Goal: Task Accomplishment & Management: Complete application form

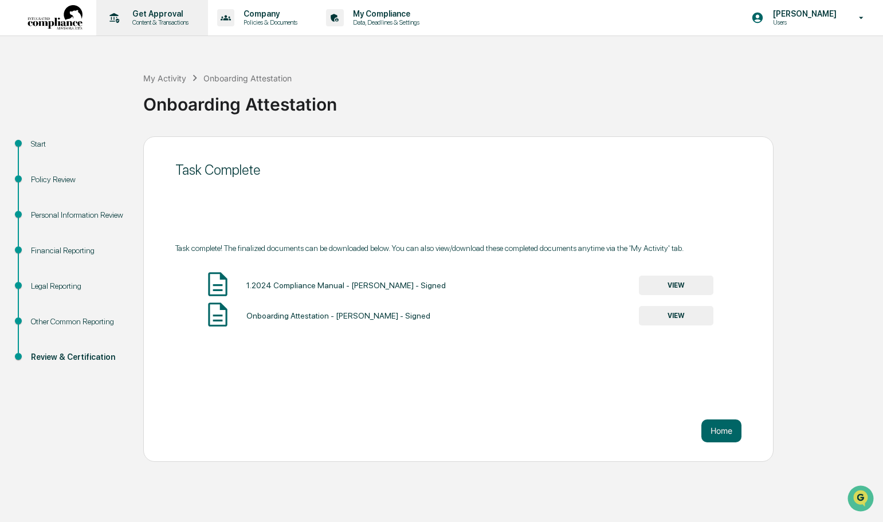
click at [158, 19] on p "Content & Transactions" at bounding box center [158, 22] width 71 height 8
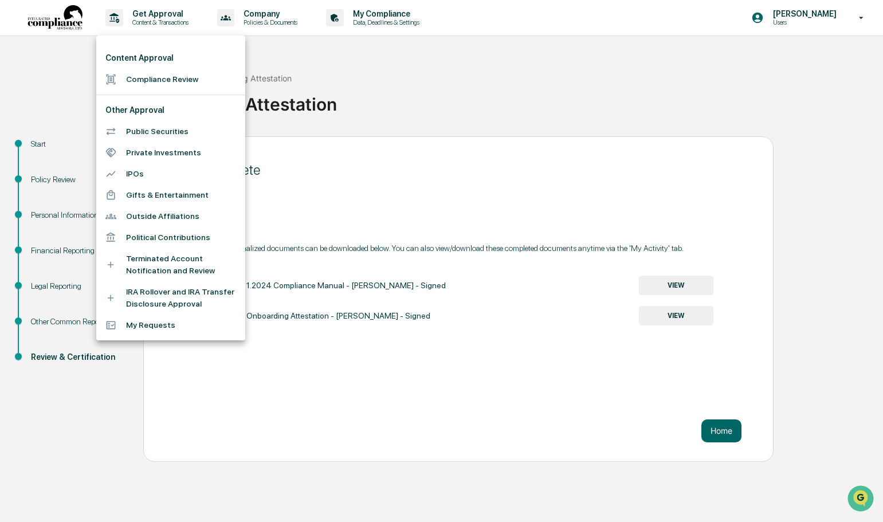
click at [159, 78] on li "Compliance Review" at bounding box center [170, 79] width 149 height 21
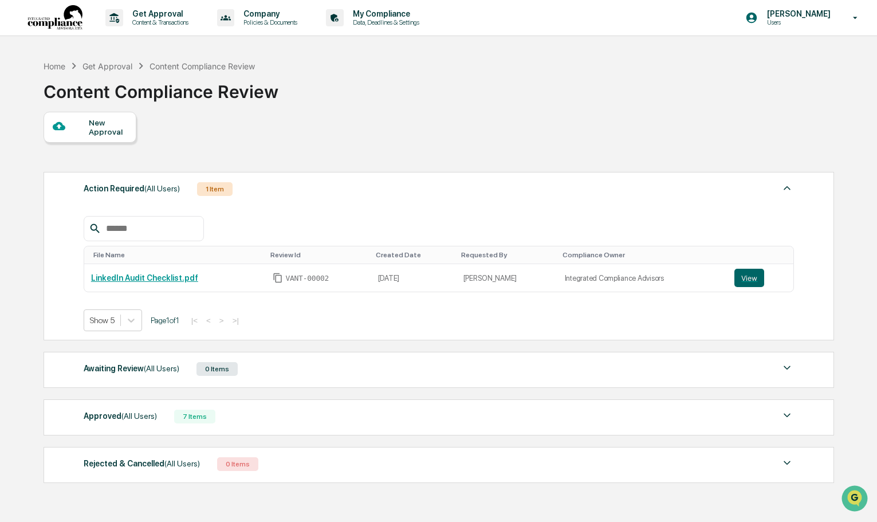
click at [99, 127] on div "New Approval" at bounding box center [108, 127] width 38 height 18
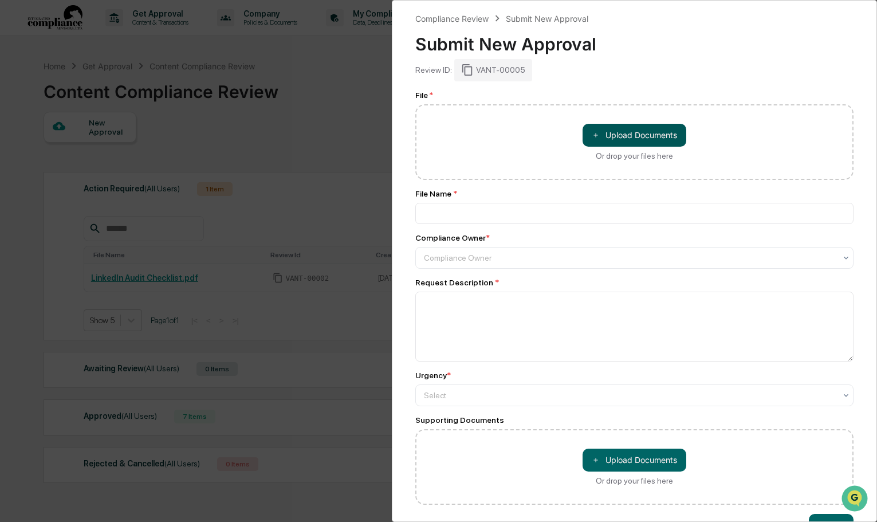
click at [654, 133] on button "＋ Upload Documents" at bounding box center [635, 135] width 104 height 23
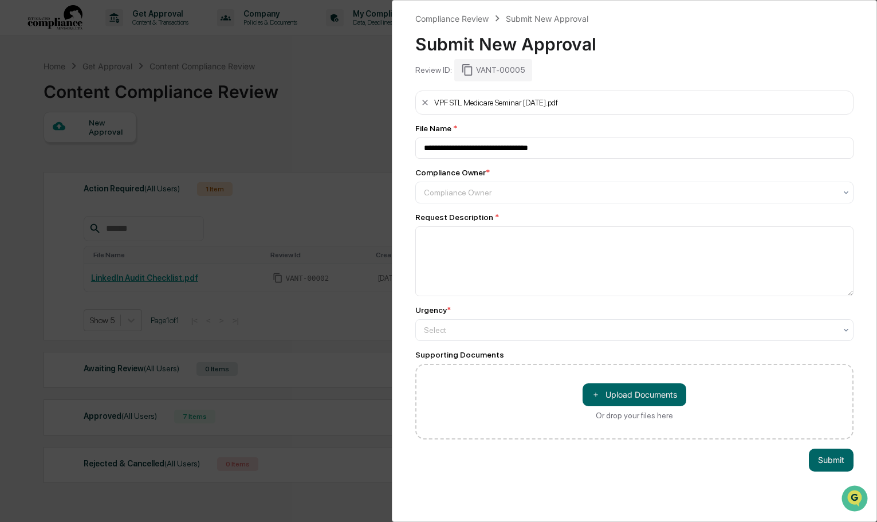
type input "**********"
click at [489, 197] on div at bounding box center [630, 192] width 413 height 11
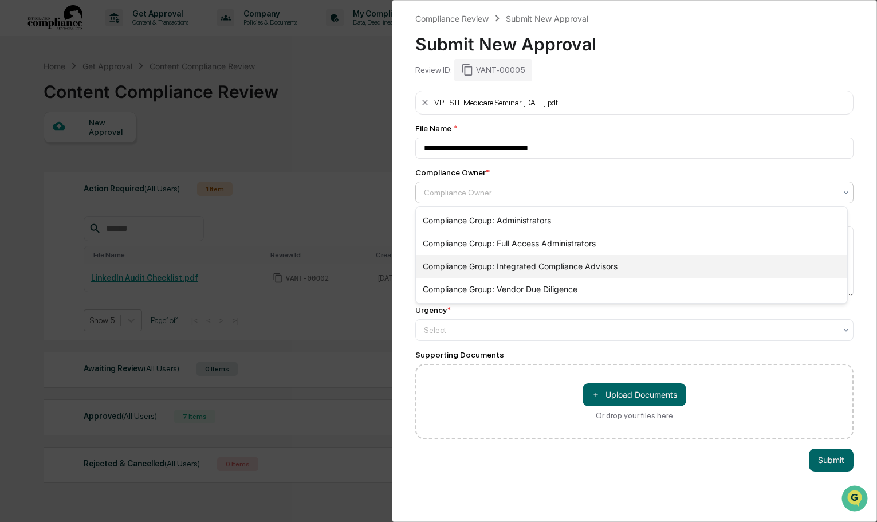
click at [591, 266] on div "Compliance Group: Integrated Compliance Advisors" at bounding box center [632, 266] width 432 height 23
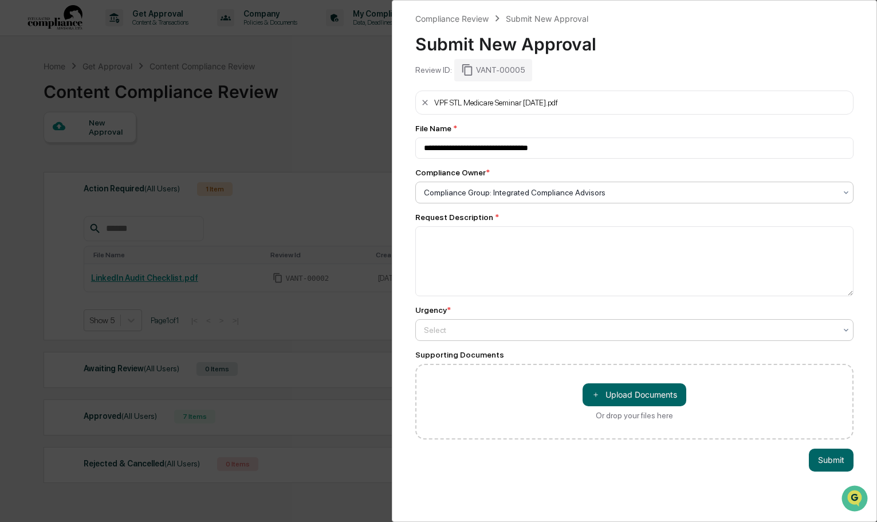
click at [519, 322] on div "Select" at bounding box center [630, 330] width 424 height 16
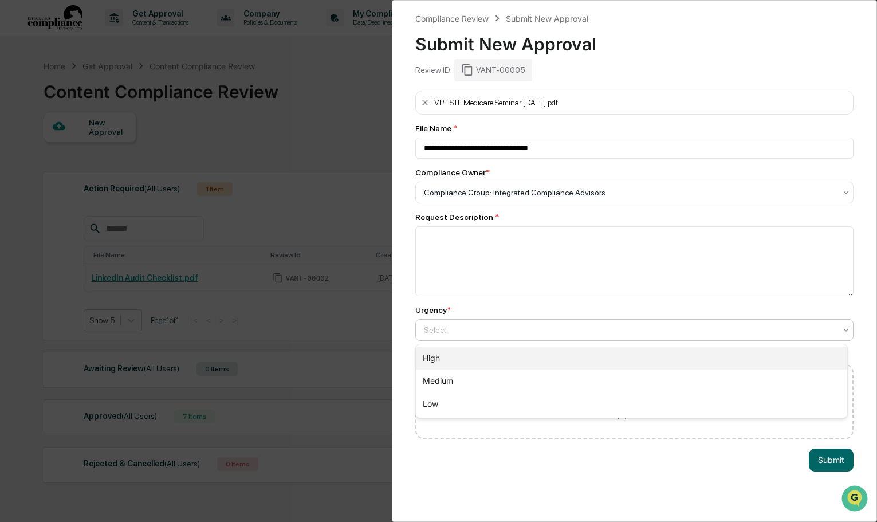
click at [438, 352] on div "High" at bounding box center [632, 358] width 432 height 23
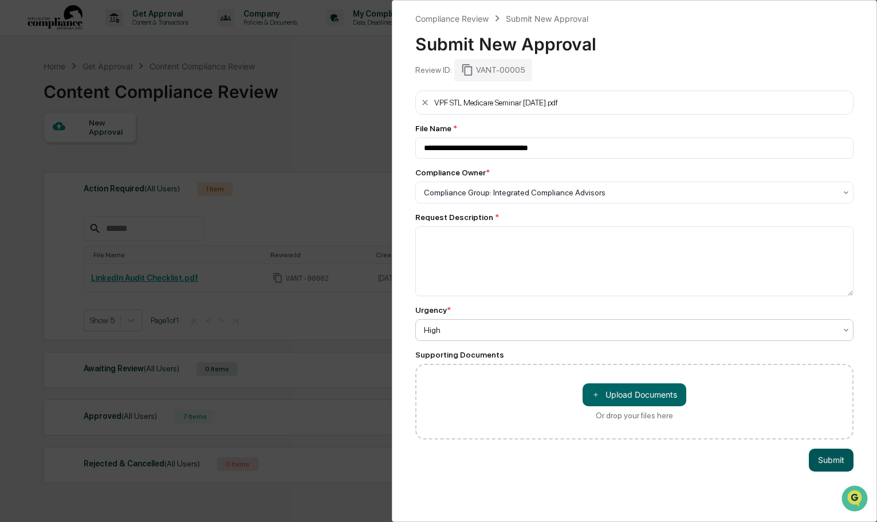
click at [819, 469] on button "Submit" at bounding box center [831, 460] width 45 height 23
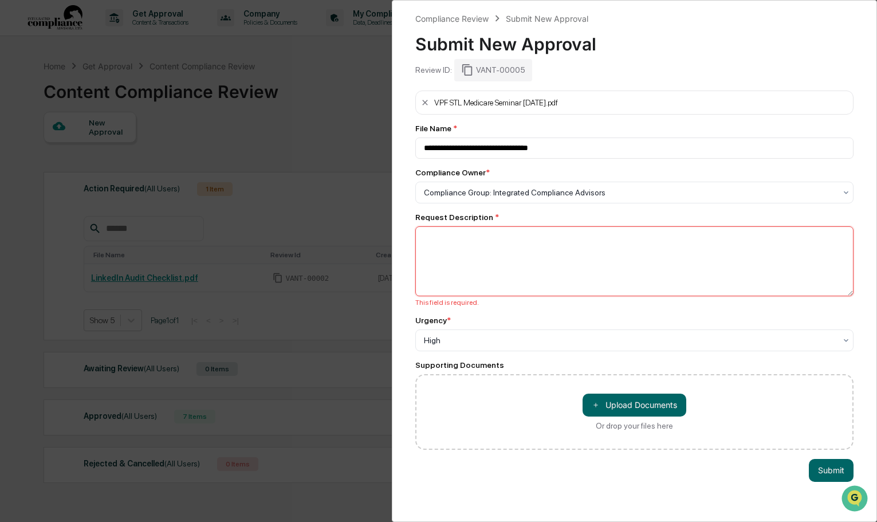
click at [522, 251] on textarea at bounding box center [634, 261] width 439 height 70
type textarea "**********"
click at [831, 471] on button "Submit" at bounding box center [831, 470] width 45 height 23
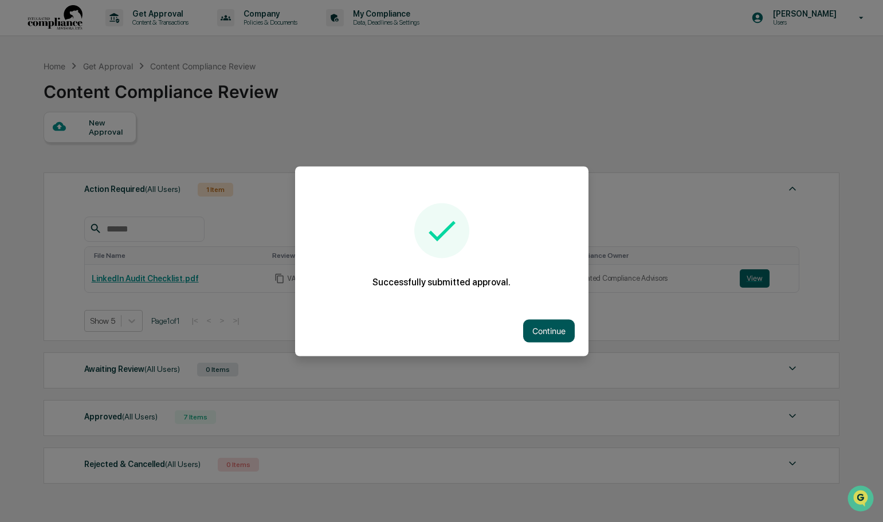
click at [561, 325] on button "Continue" at bounding box center [549, 330] width 52 height 23
